Goal: Transaction & Acquisition: Purchase product/service

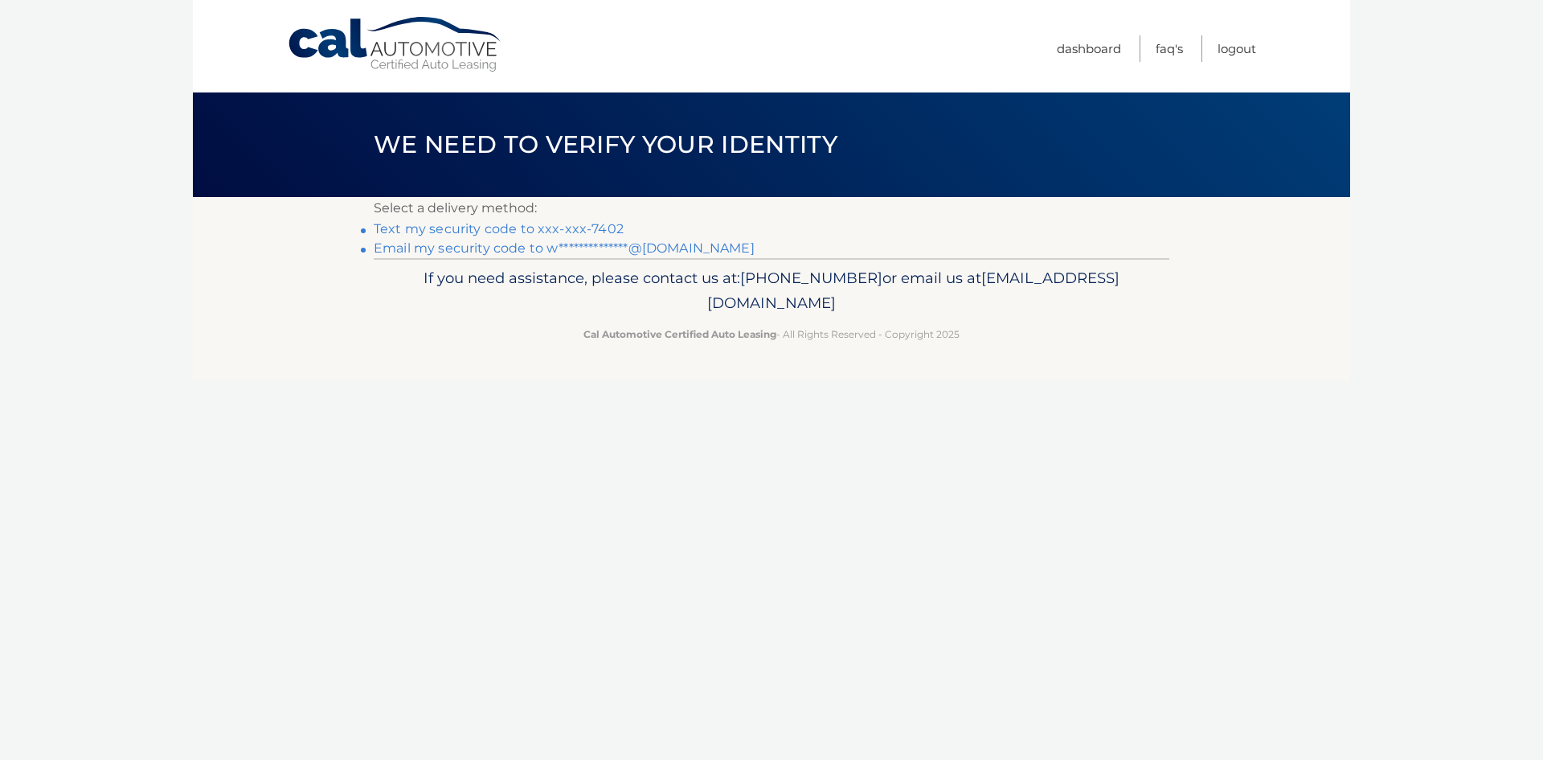
click at [483, 227] on link "Text my security code to xxx-xxx-7402" at bounding box center [499, 228] width 250 height 15
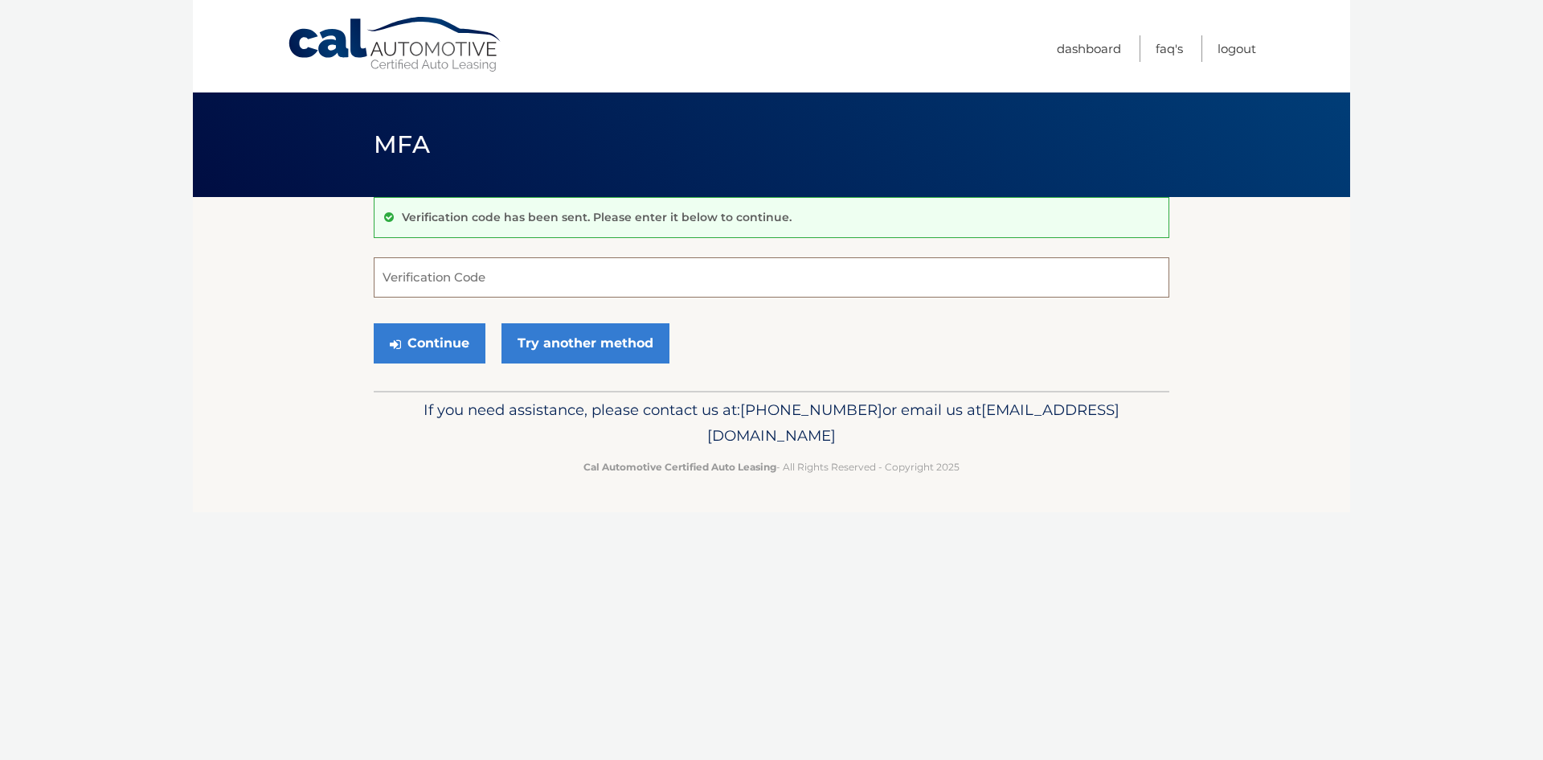
click at [469, 281] on input "Verification Code" at bounding box center [772, 277] width 796 height 40
click at [476, 276] on input "Verification Code" at bounding box center [772, 277] width 796 height 40
type input "887008"
click at [458, 345] on button "Continue" at bounding box center [430, 343] width 112 height 40
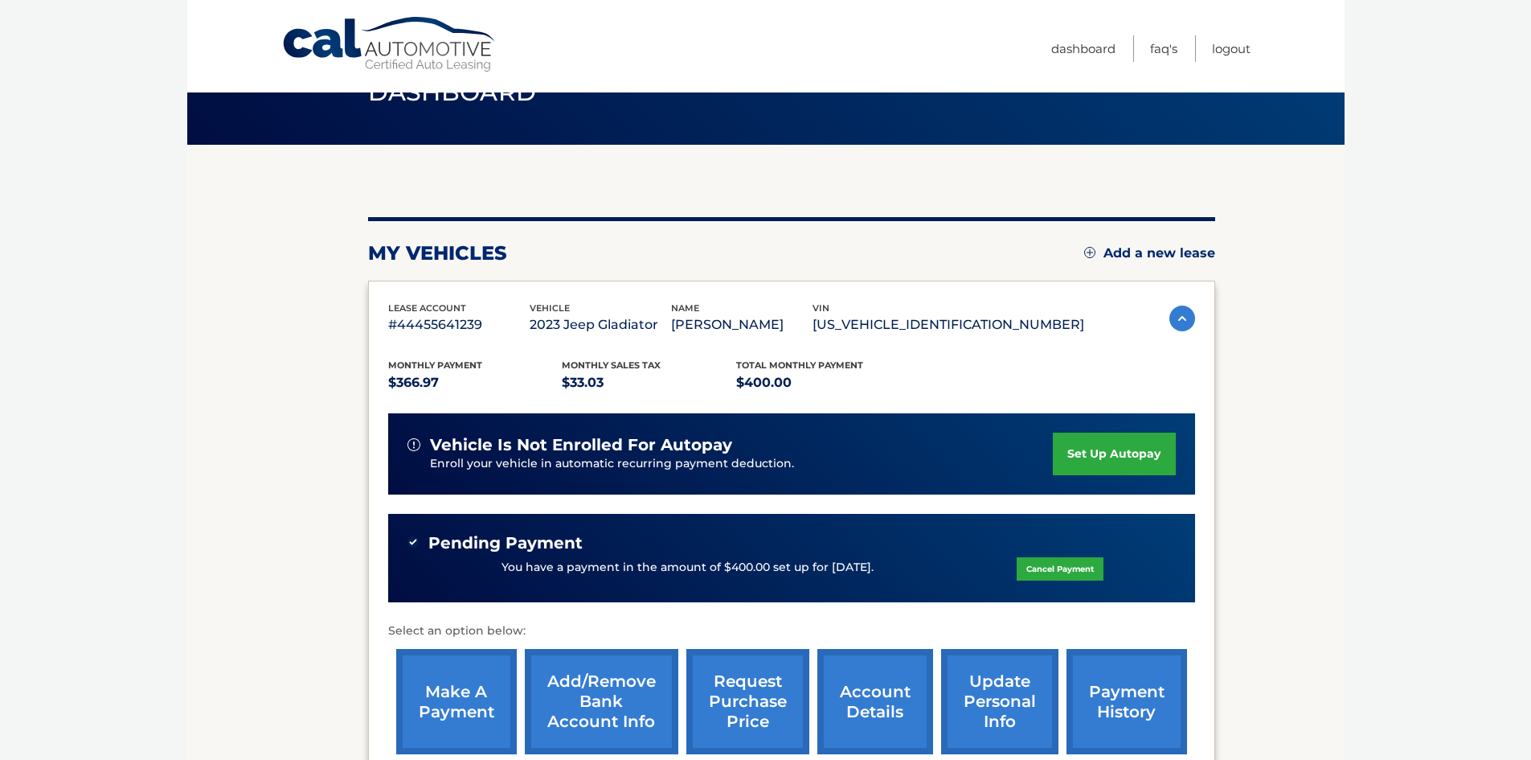
scroll to position [80, 0]
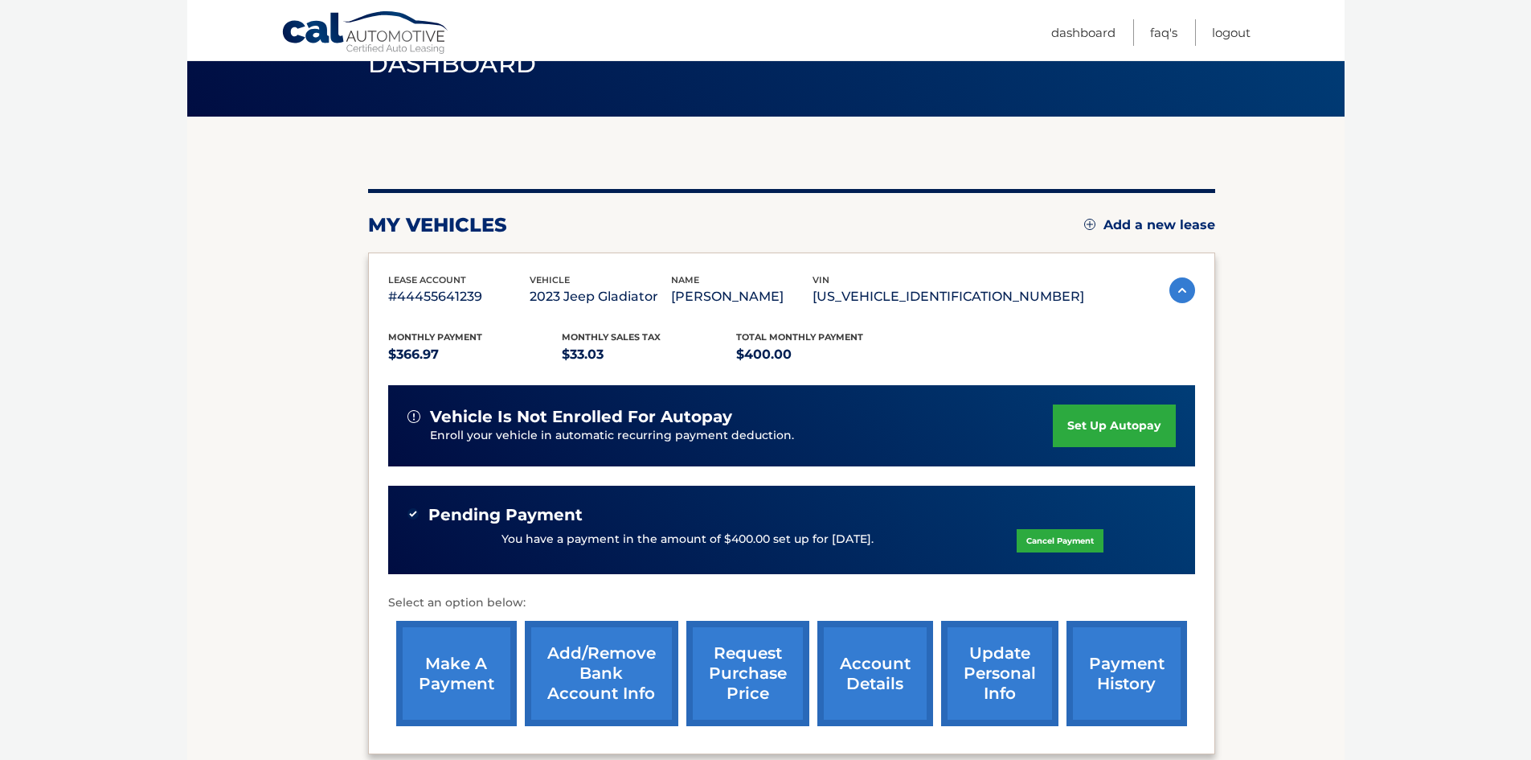
click at [1026, 545] on link "Cancel Payment" at bounding box center [1060, 540] width 87 height 23
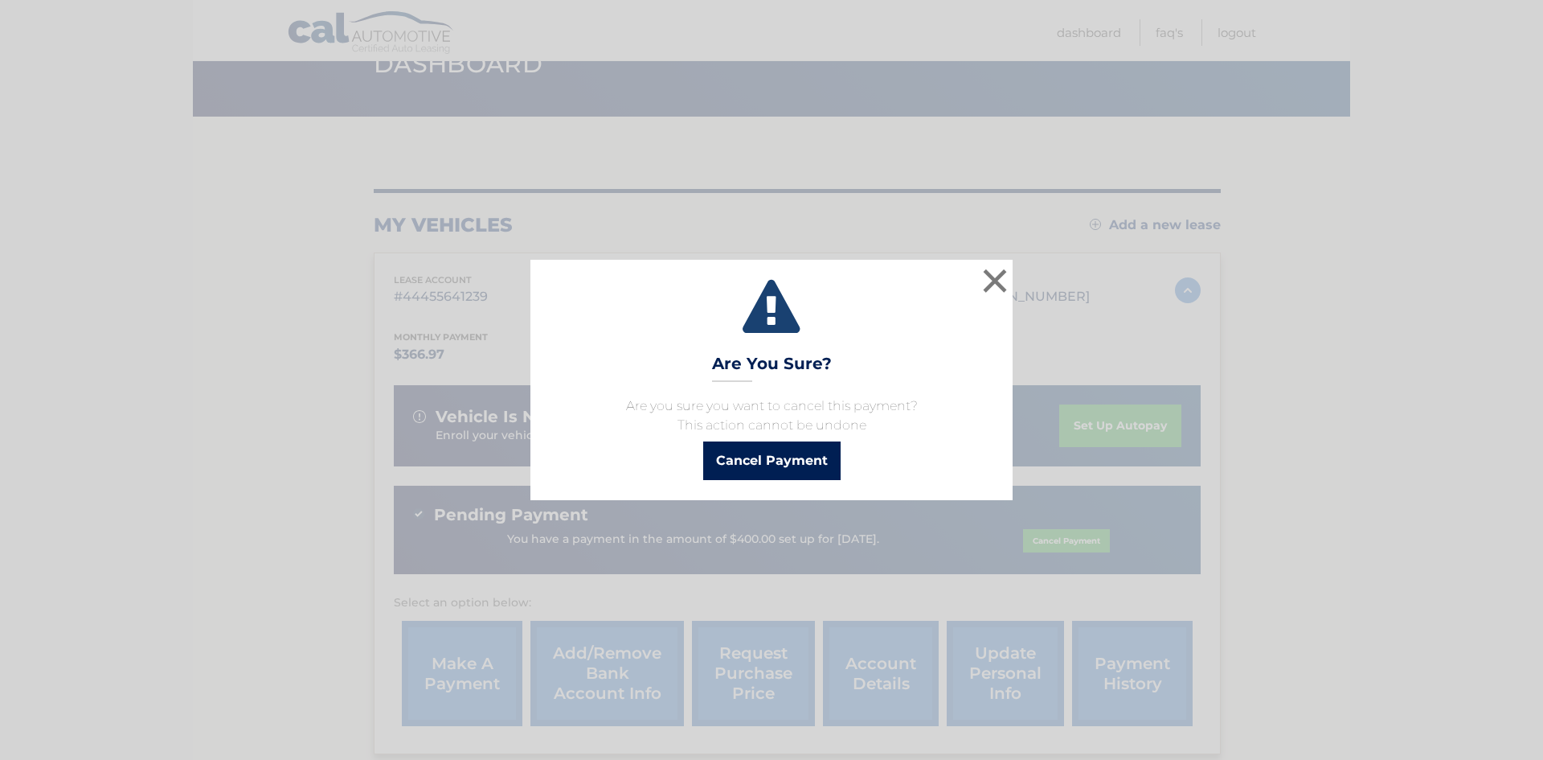
click at [737, 463] on button "Cancel Payment" at bounding box center [771, 460] width 137 height 39
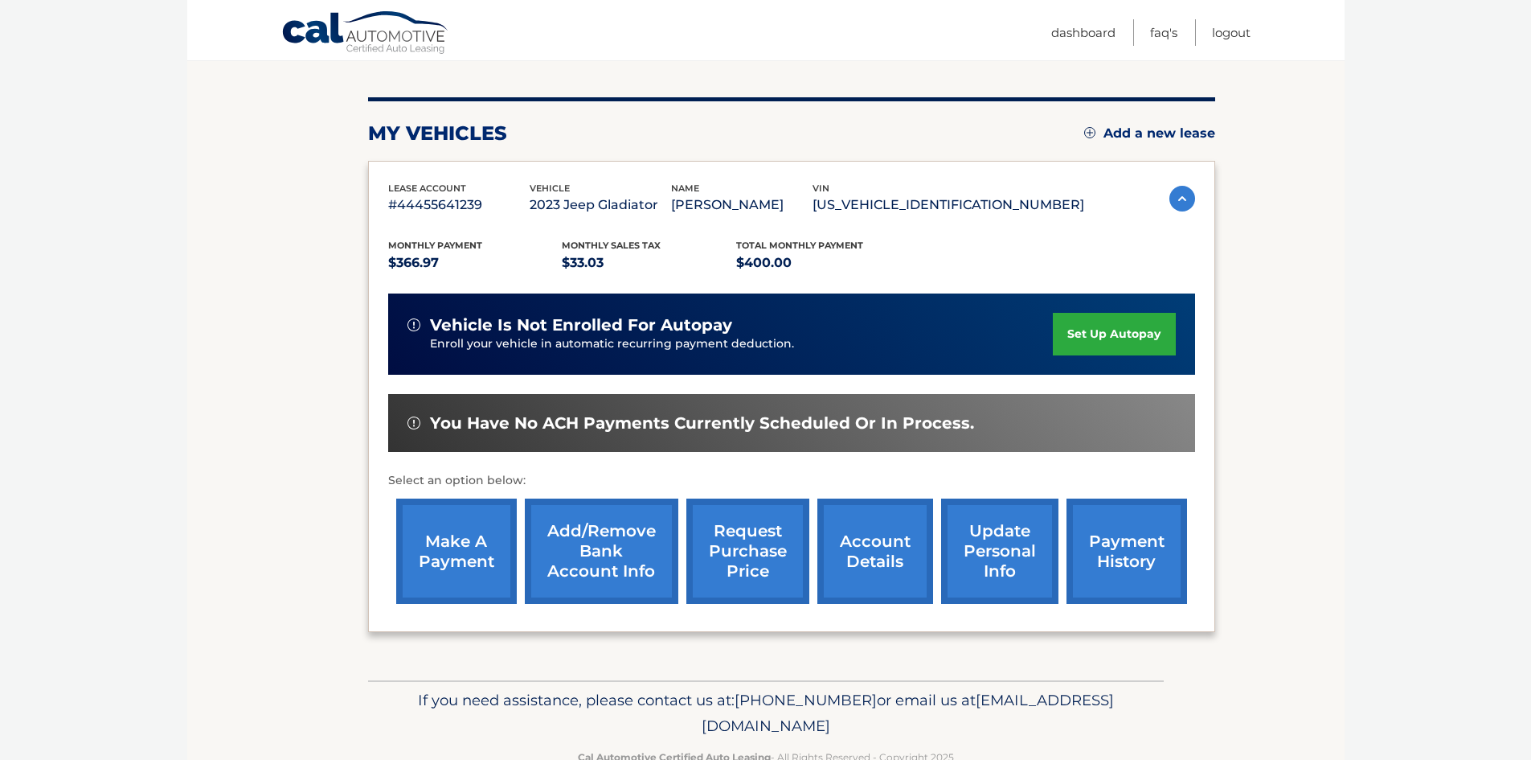
scroll to position [134, 0]
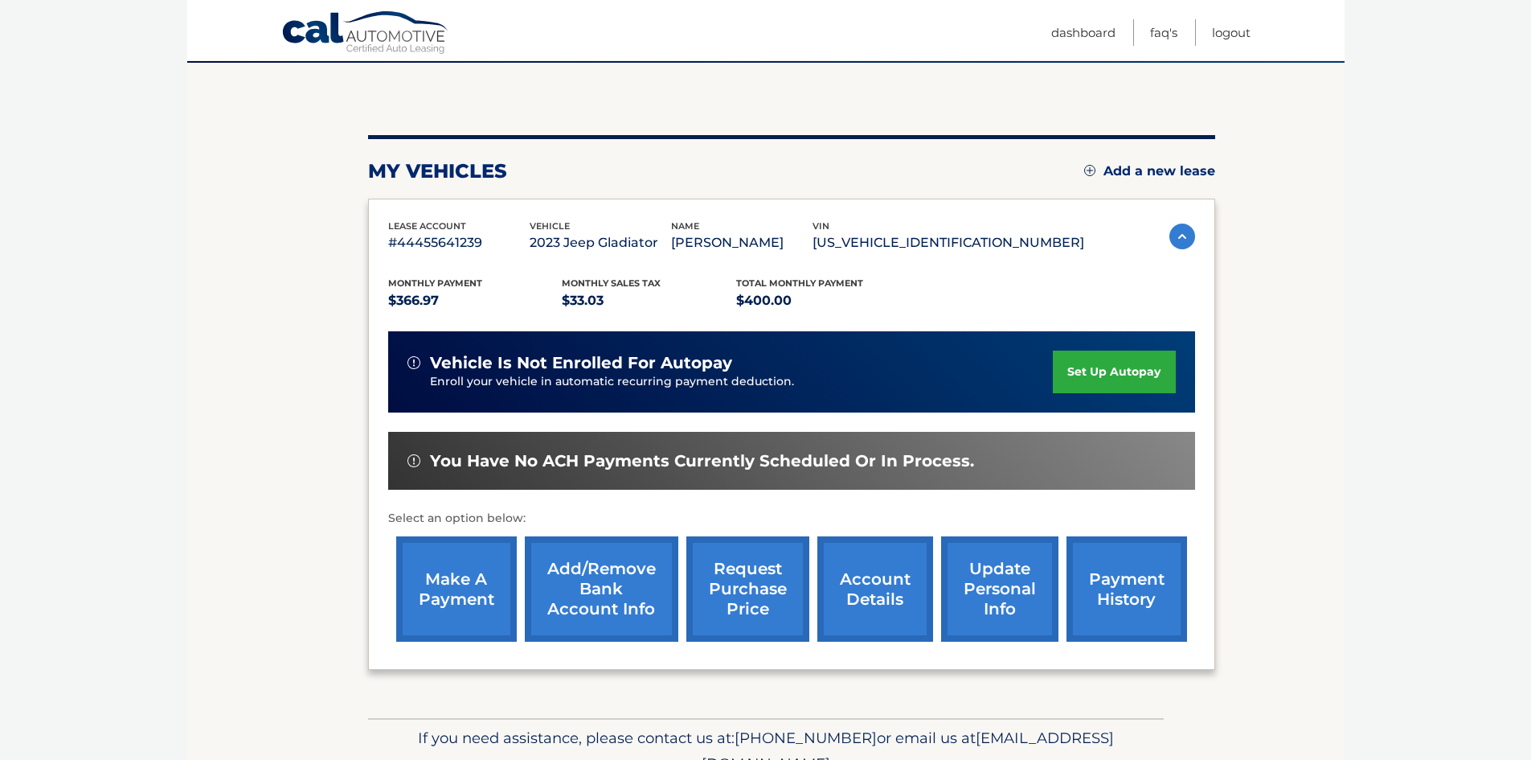
click at [436, 606] on link "make a payment" at bounding box center [456, 588] width 121 height 105
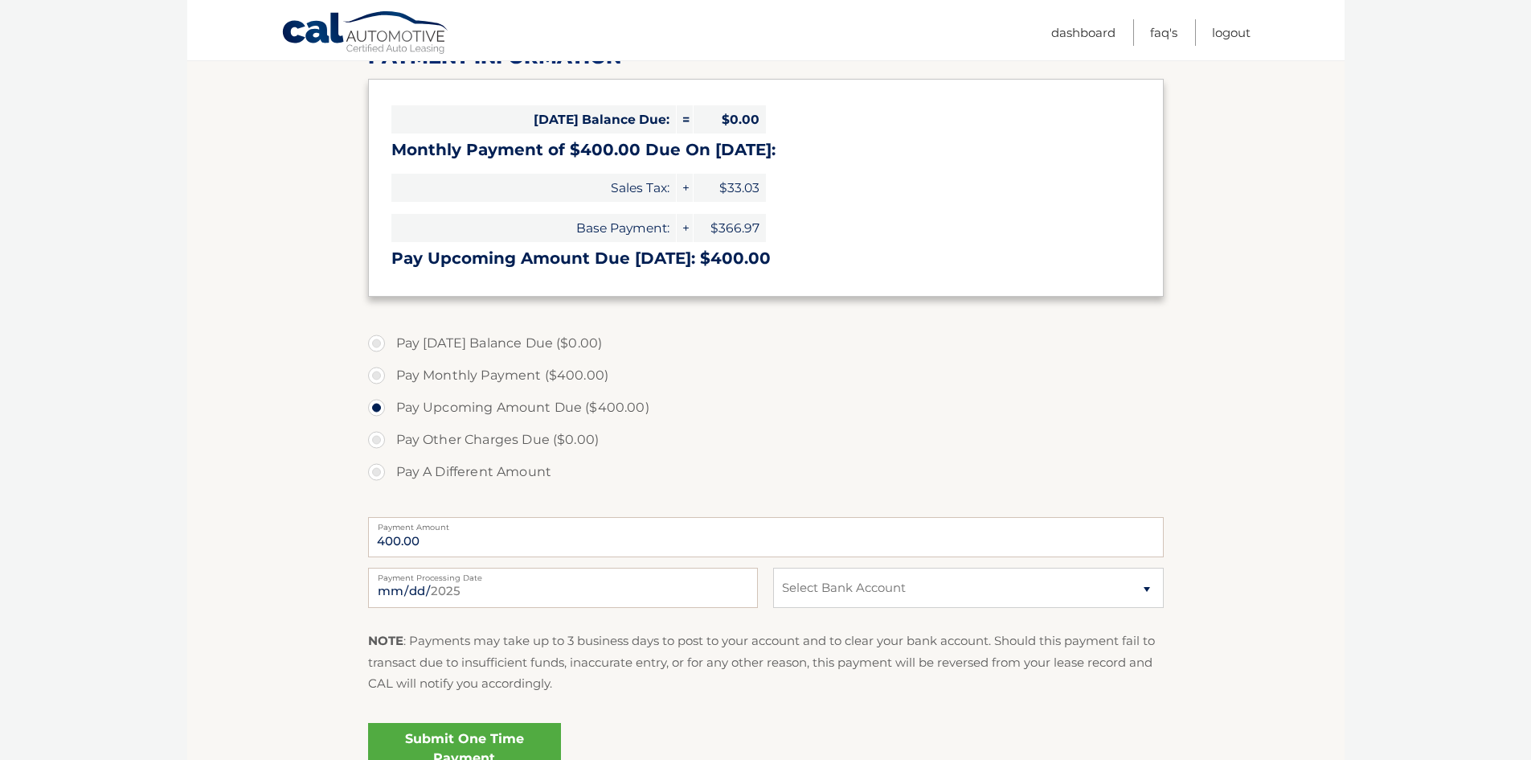
scroll to position [241, 0]
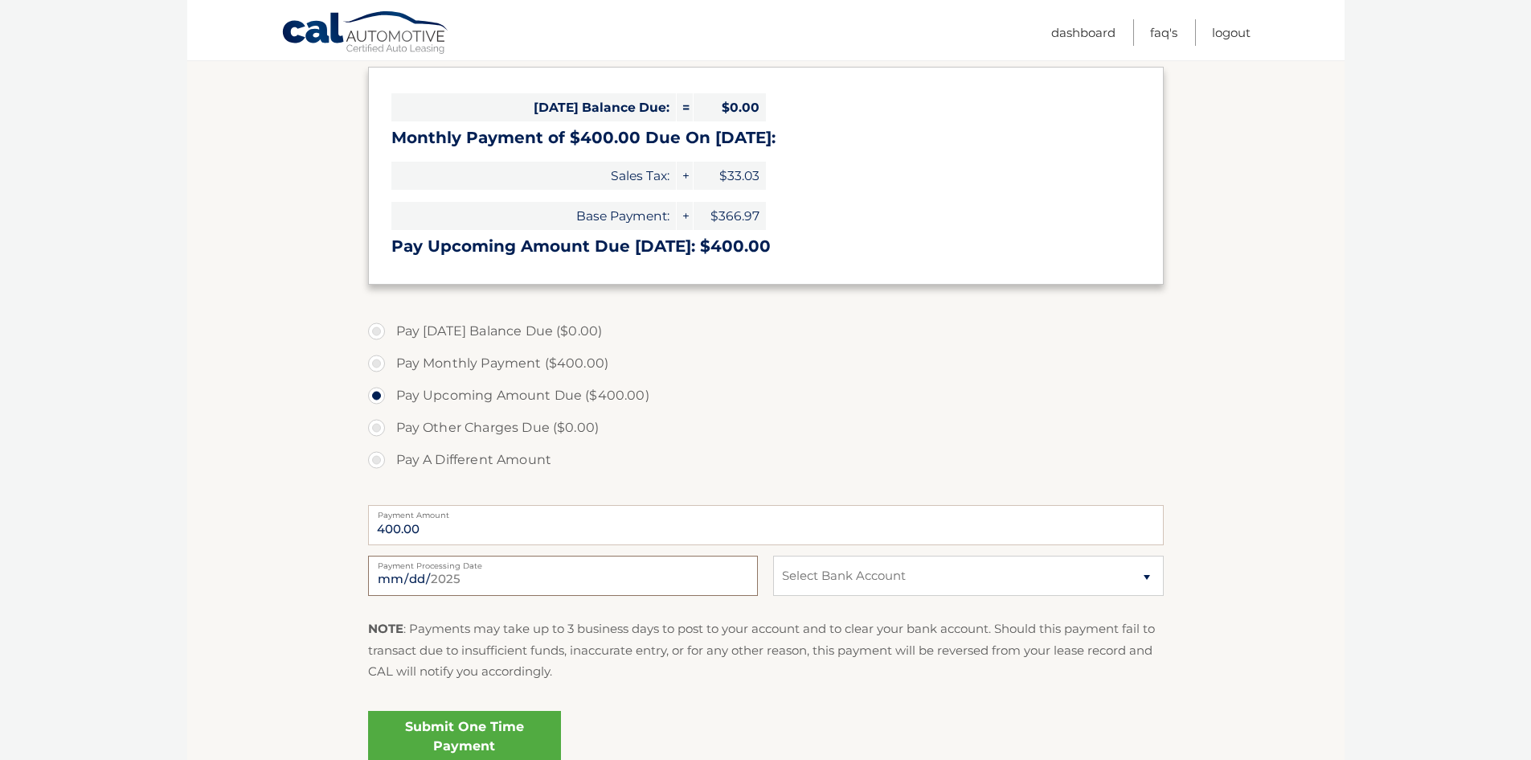
click at [408, 576] on input "[DATE]" at bounding box center [563, 575] width 390 height 40
type input "[DATE]"
click at [980, 580] on select "Select Bank Account Checking TD BANK, NA *****9242 Checking TD BANK, NA *****19…" at bounding box center [968, 575] width 390 height 40
select select "Zjk3MDA3ZWYtMzAwNi00YzJmLWE5YWQtZjQ2MWVhYzUwNGUy"
click at [773, 555] on select "Select Bank Account Checking TD BANK, NA *****9242 Checking TD BANK, NA *****19…" at bounding box center [968, 575] width 390 height 40
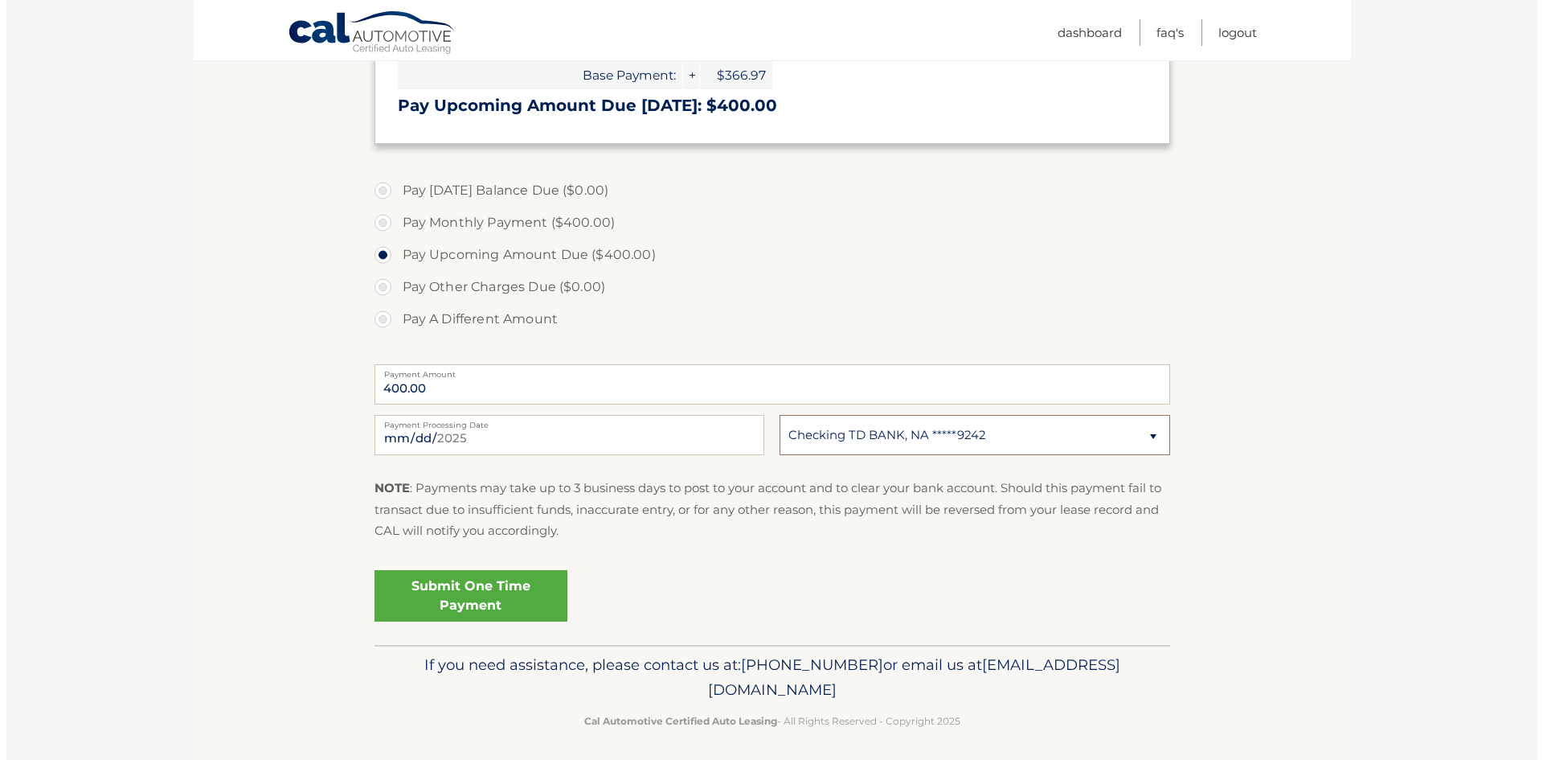
scroll to position [389, 0]
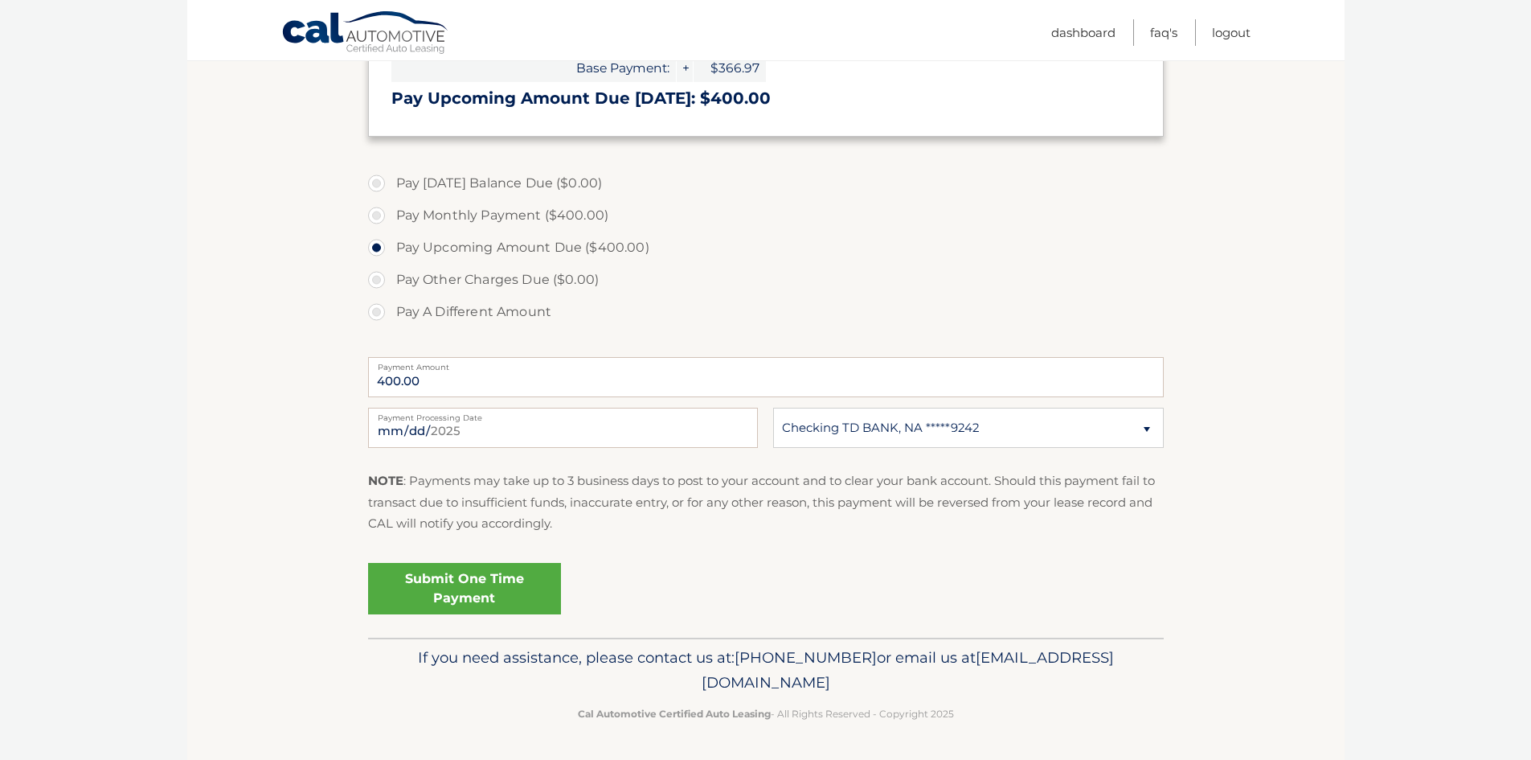
click at [402, 582] on link "Submit One Time Payment" at bounding box center [464, 588] width 193 height 51
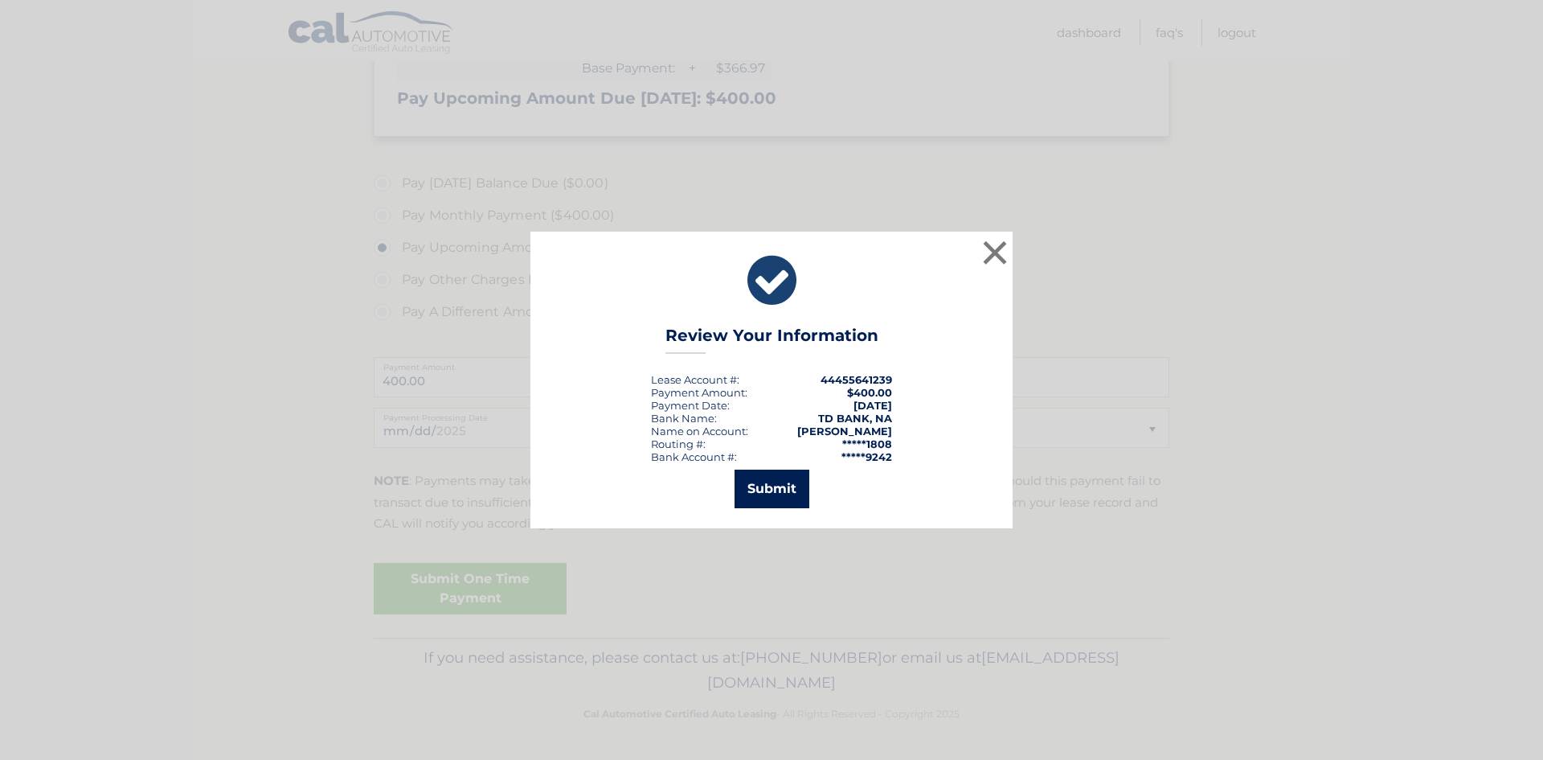
click at [780, 487] on button "Submit" at bounding box center [772, 488] width 75 height 39
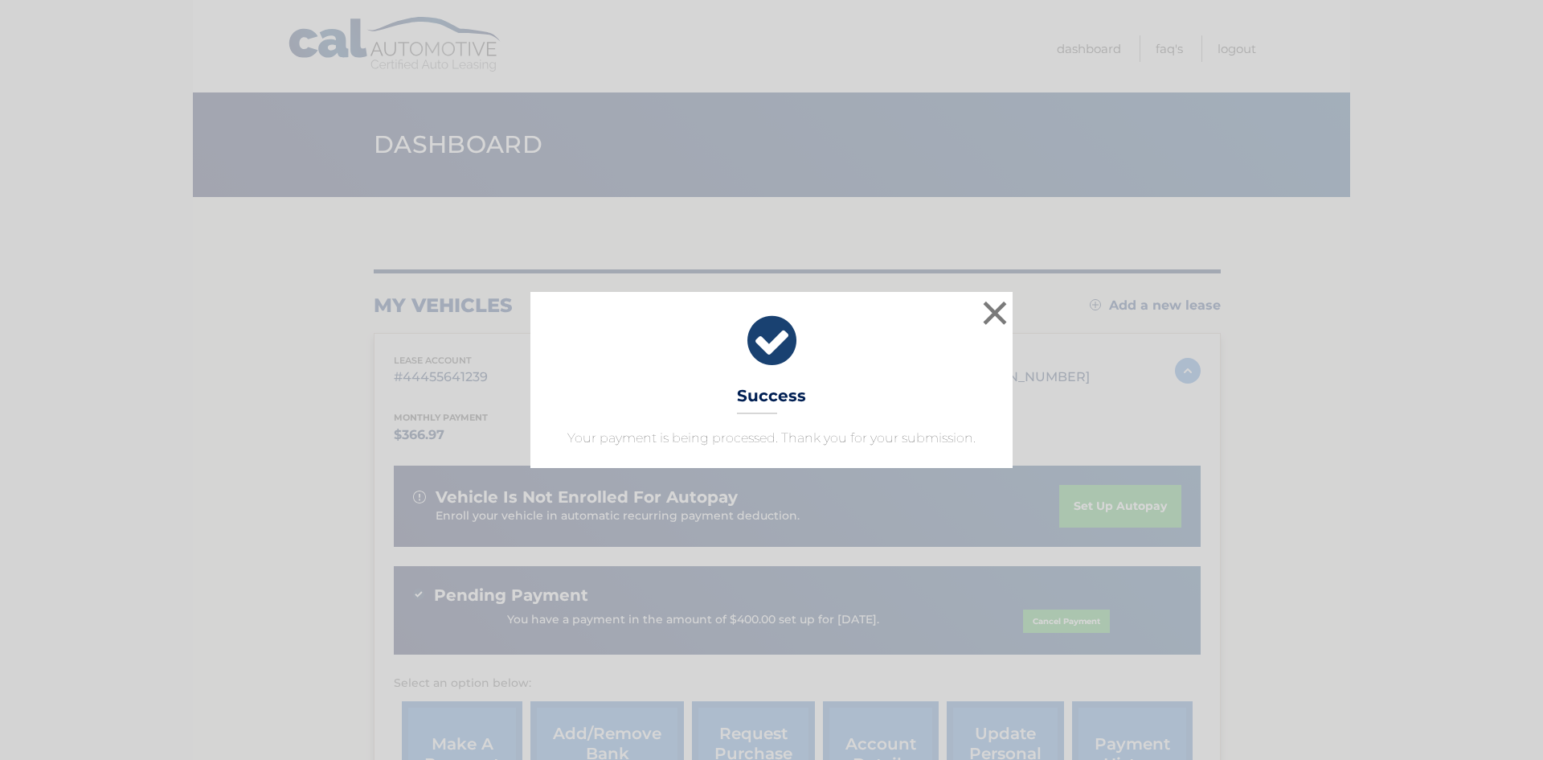
click at [773, 575] on div "× Success Your payment is being processed. Thank you for your submission. Loadi…" at bounding box center [771, 380] width 1543 height 760
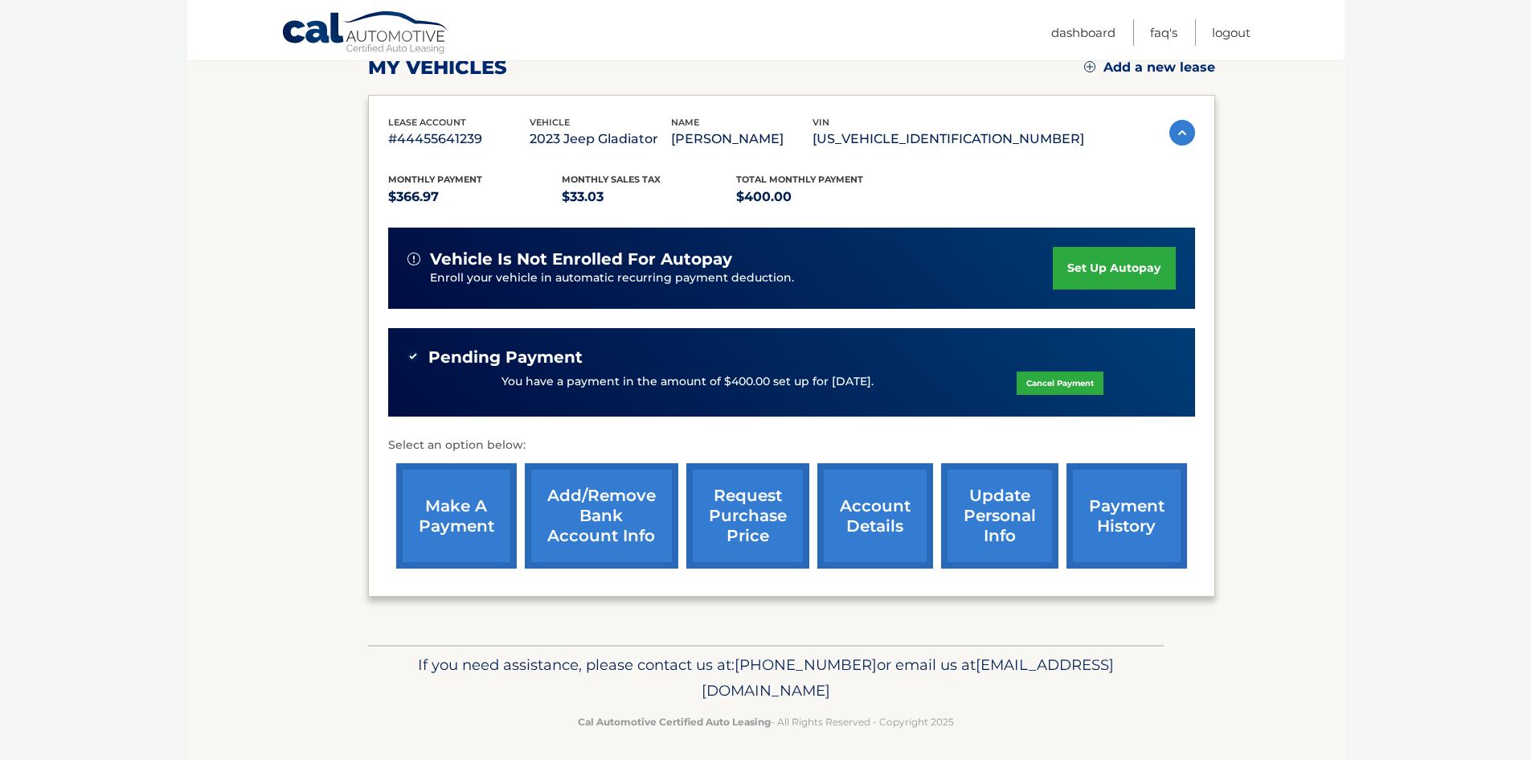
scroll to position [245, 0]
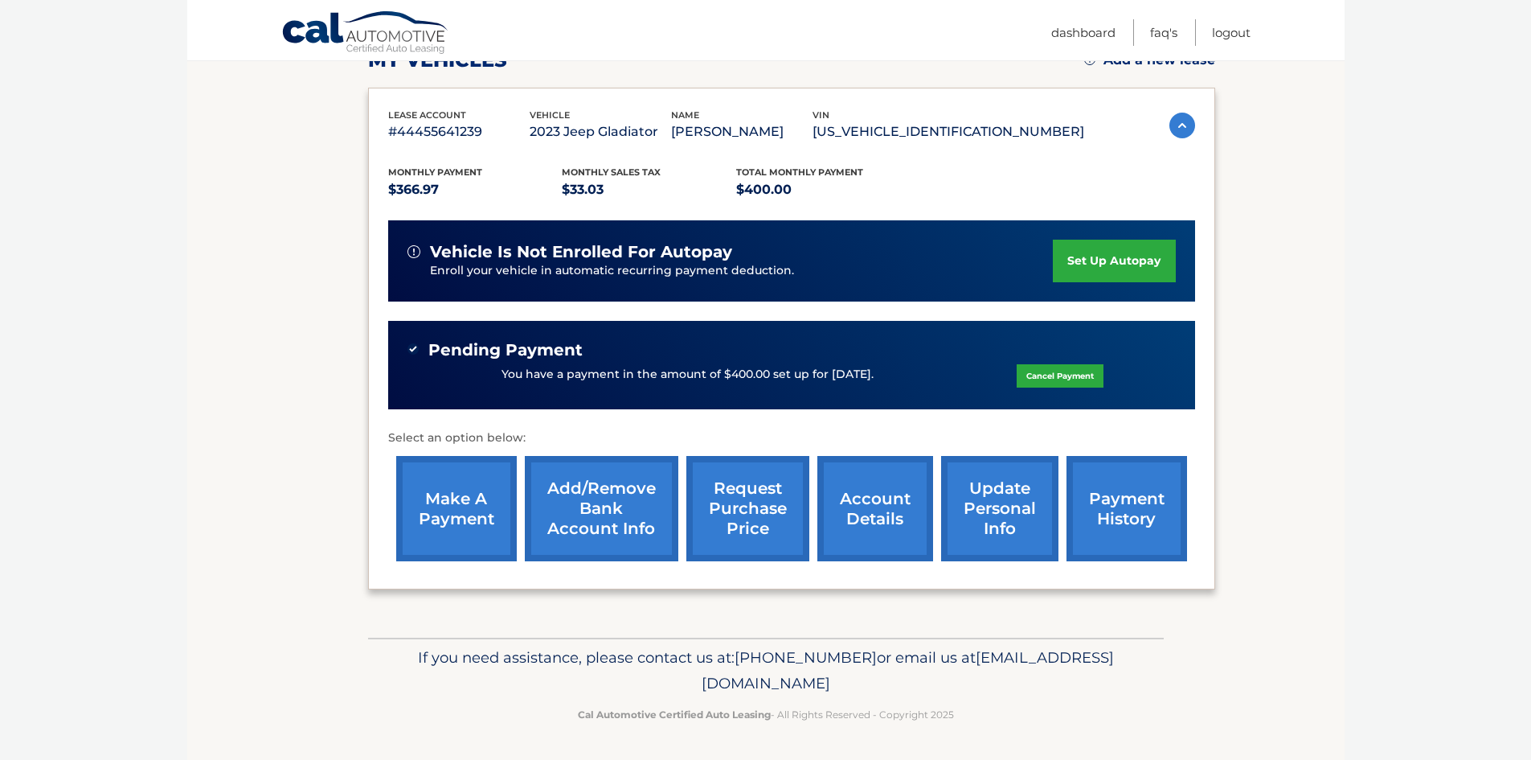
click at [869, 523] on link "account details" at bounding box center [875, 508] width 116 height 105
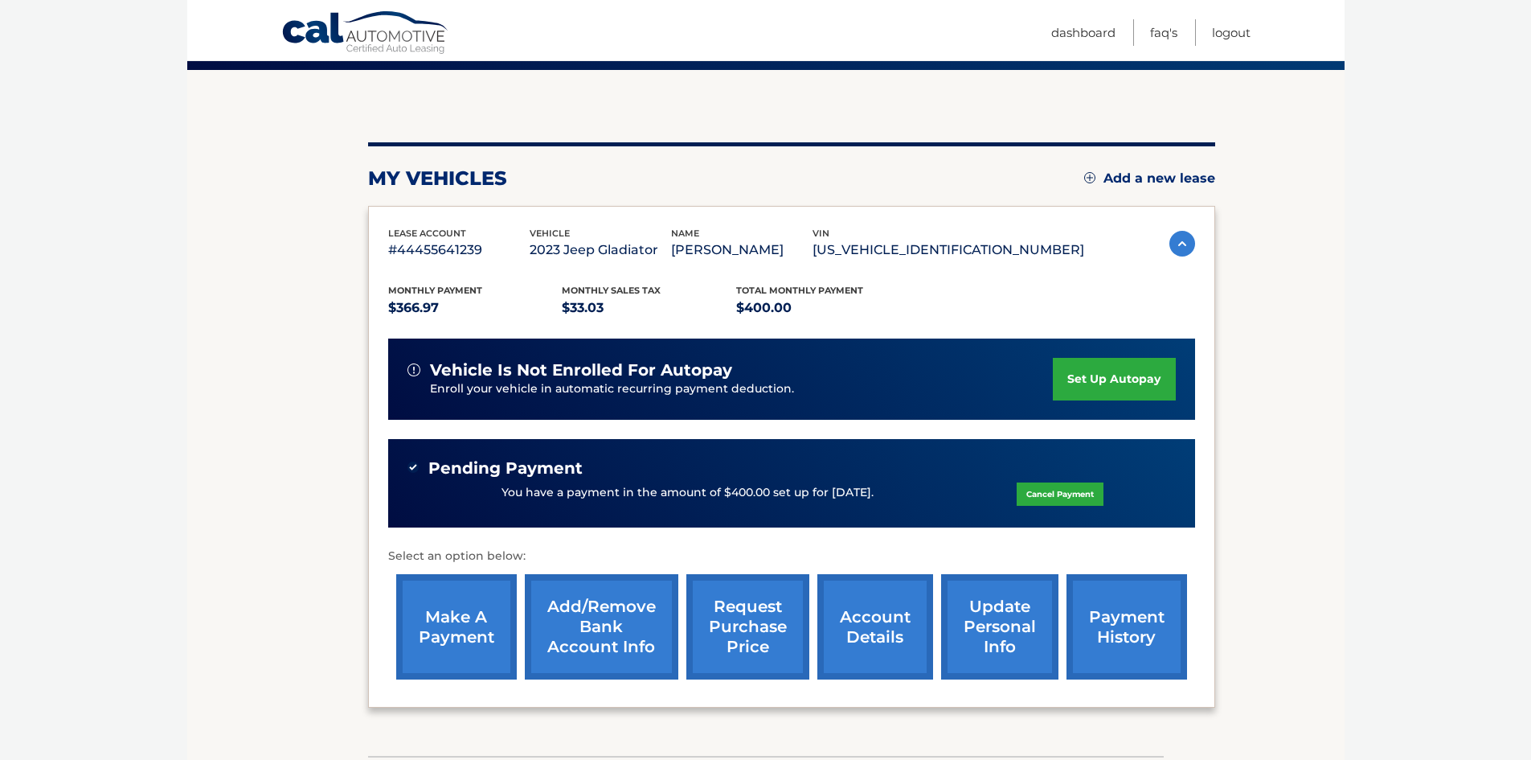
scroll to position [0, 0]
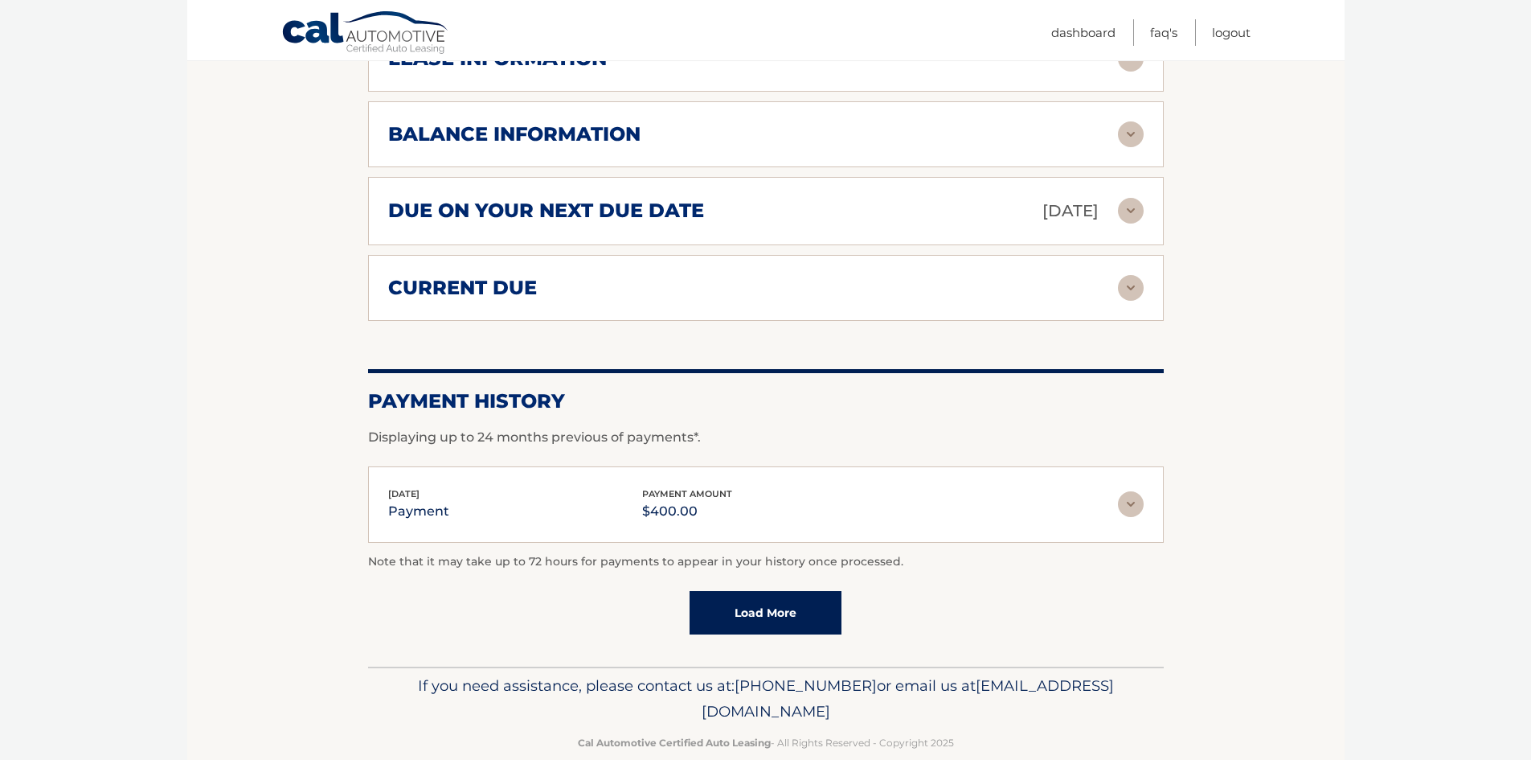
scroll to position [1026, 0]
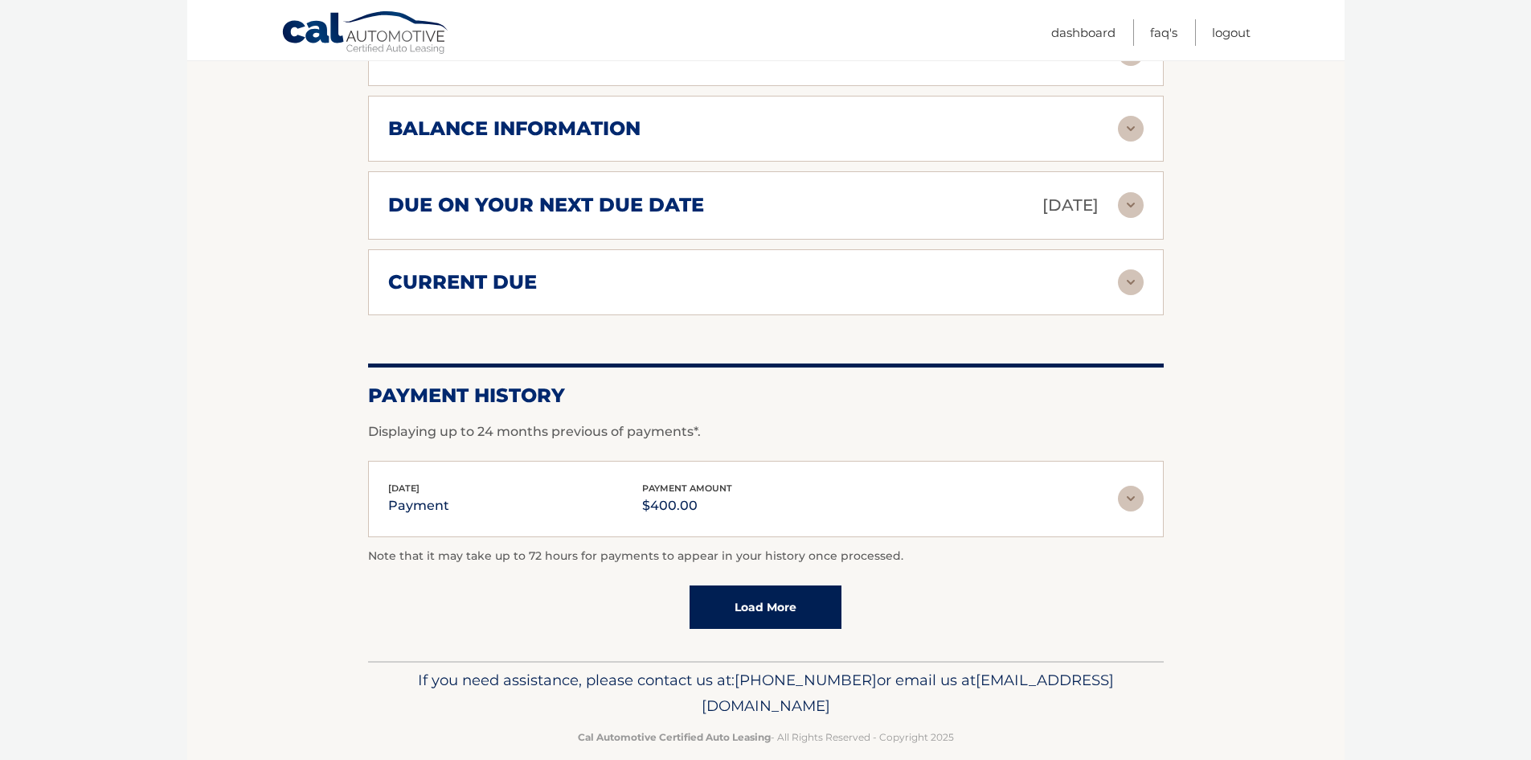
click at [773, 585] on link "Load More" at bounding box center [766, 606] width 152 height 43
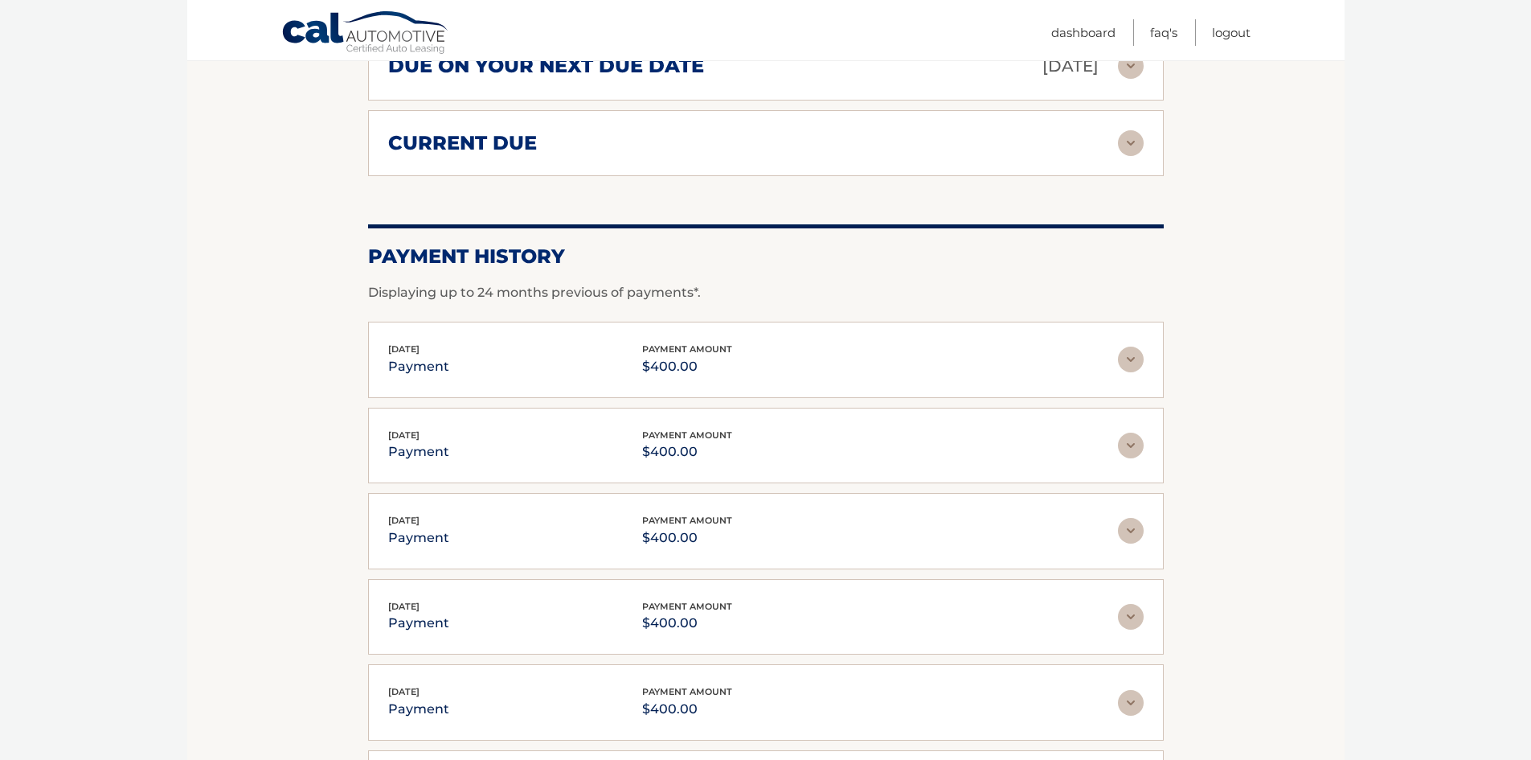
scroll to position [1186, 0]
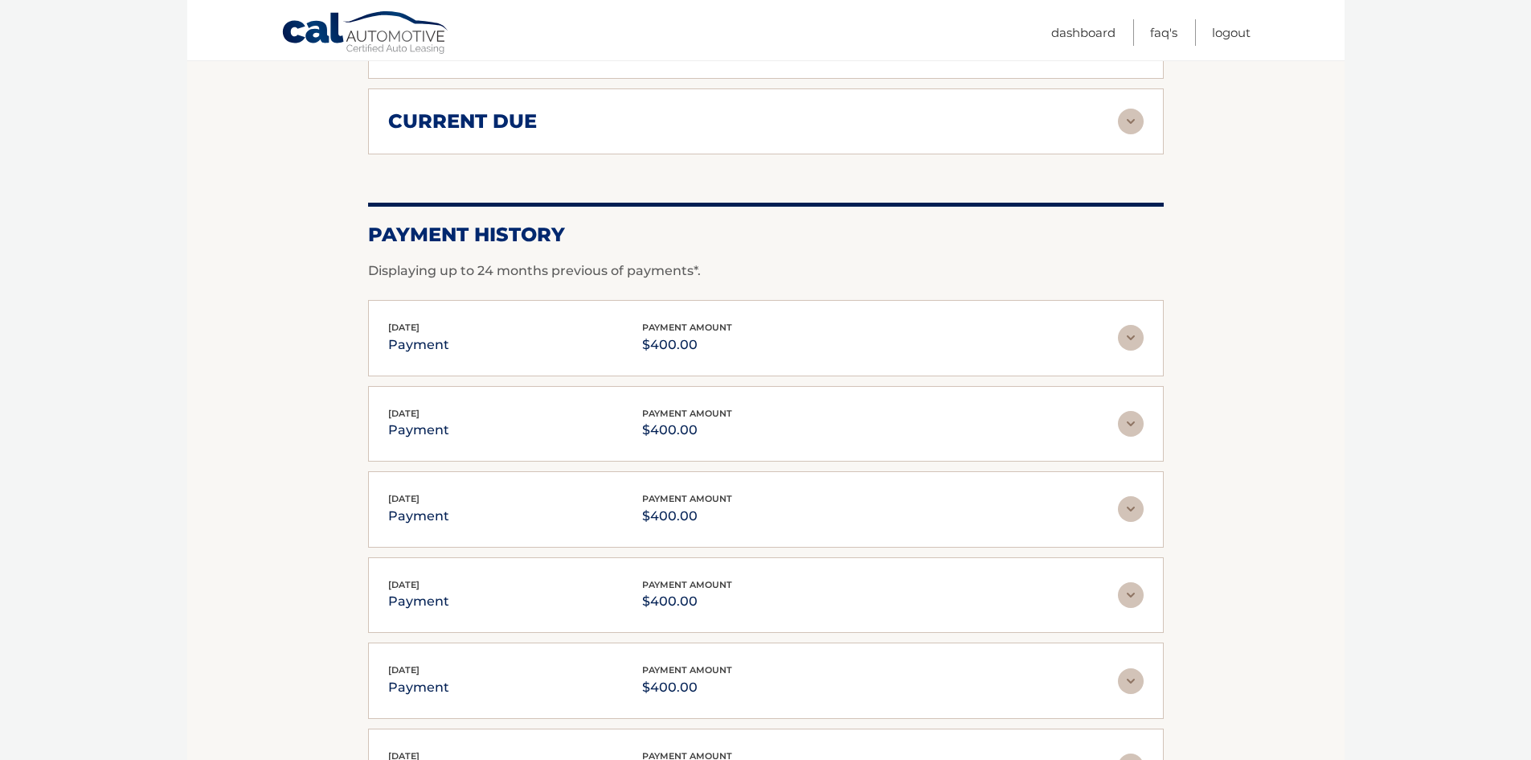
click at [1122, 411] on img at bounding box center [1131, 424] width 26 height 26
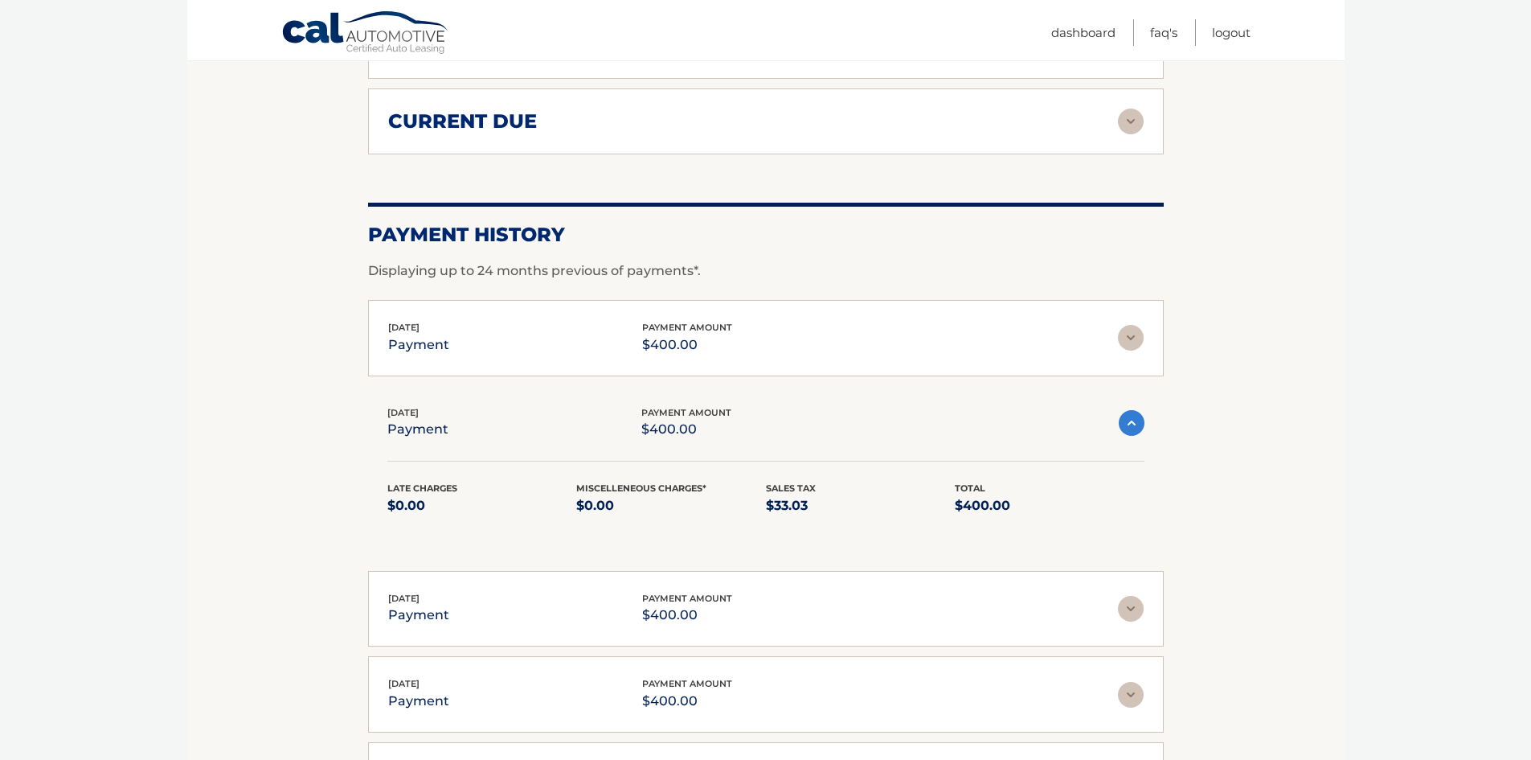
click at [1132, 325] on img at bounding box center [1131, 338] width 26 height 26
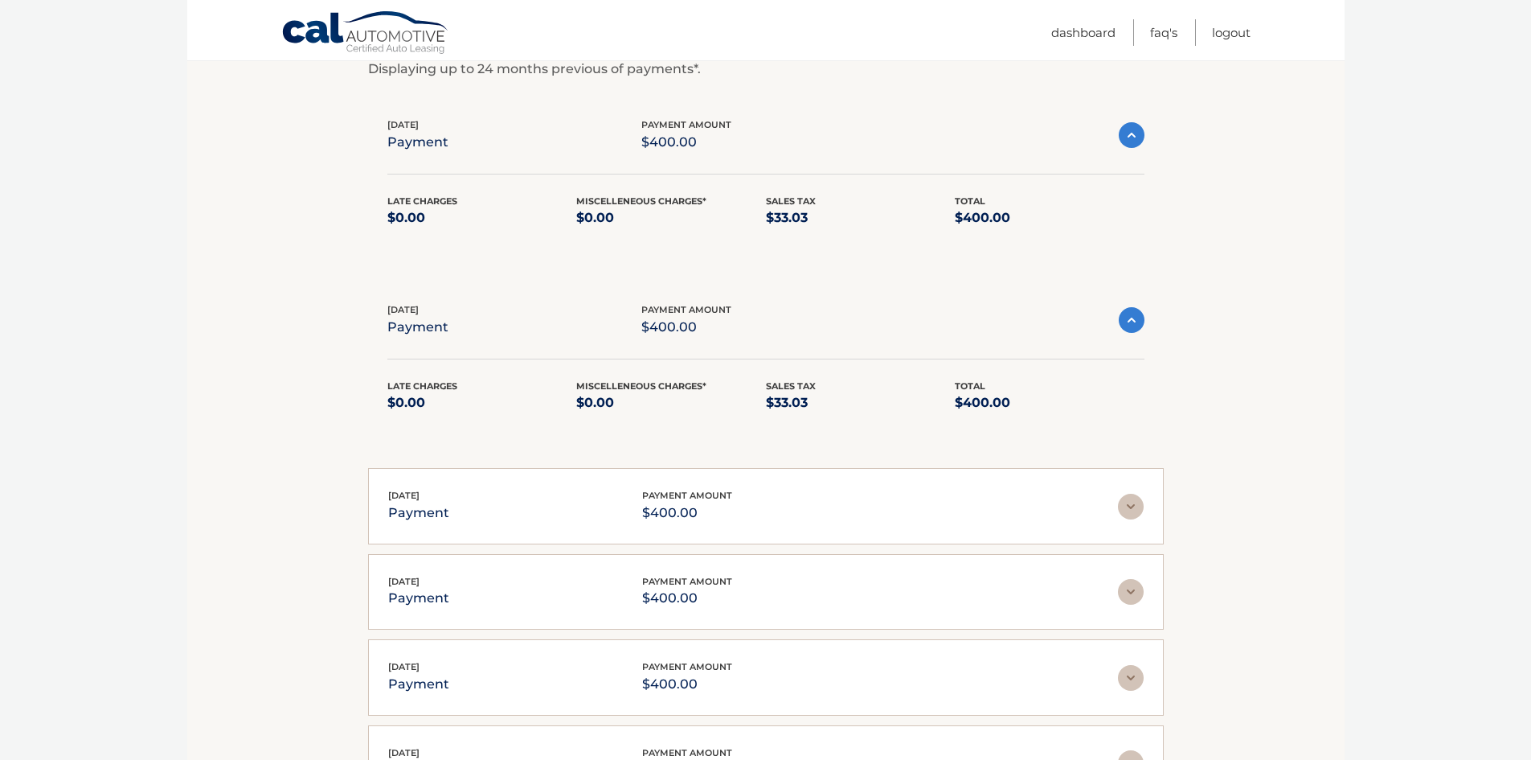
scroll to position [1428, 0]
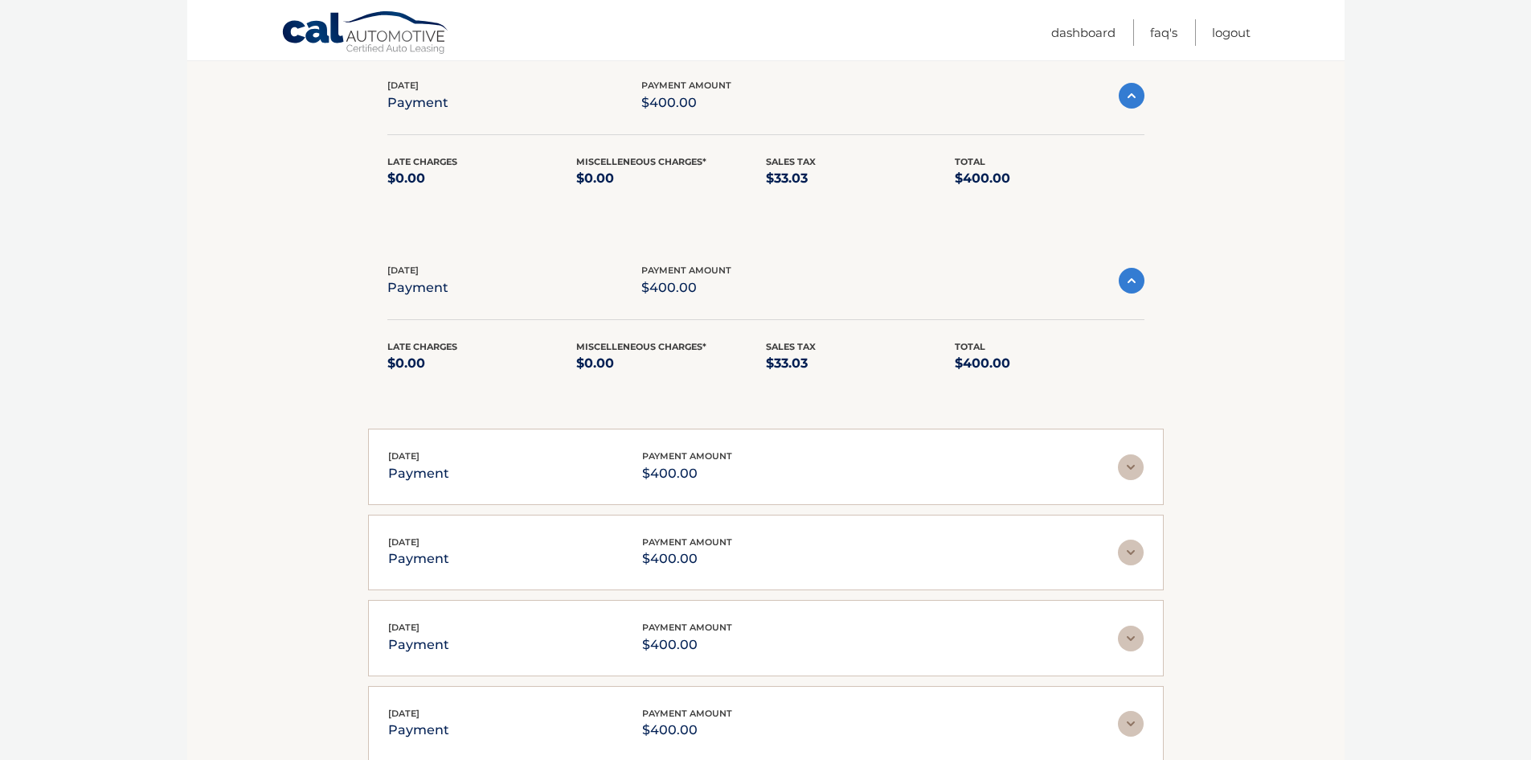
click at [1130, 454] on img at bounding box center [1131, 467] width 26 height 26
